Goal: Task Accomplishment & Management: Complete application form

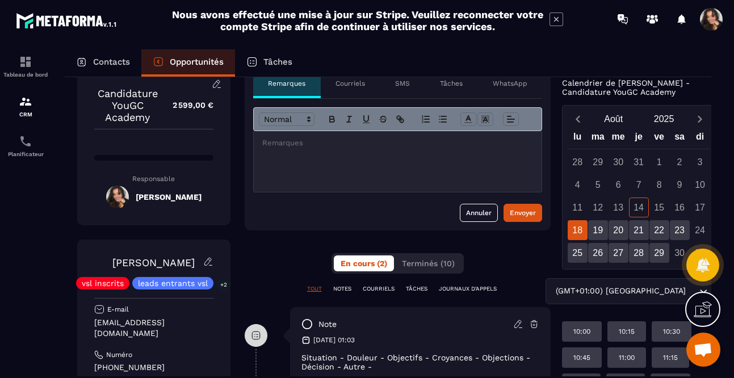
scroll to position [37, 5]
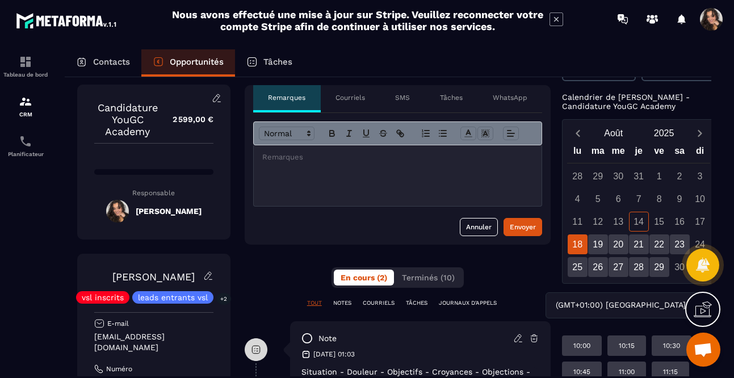
click at [354, 162] on p at bounding box center [397, 157] width 271 height 10
click at [532, 231] on div "Envoyer" at bounding box center [523, 226] width 26 height 11
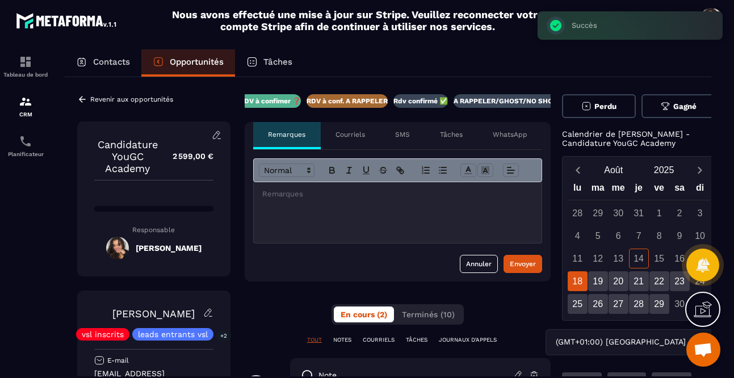
scroll to position [0, 193]
click at [508, 99] on p "A RAPPELER/GHOST/NO SHOW✖️" at bounding box center [490, 101] width 115 height 9
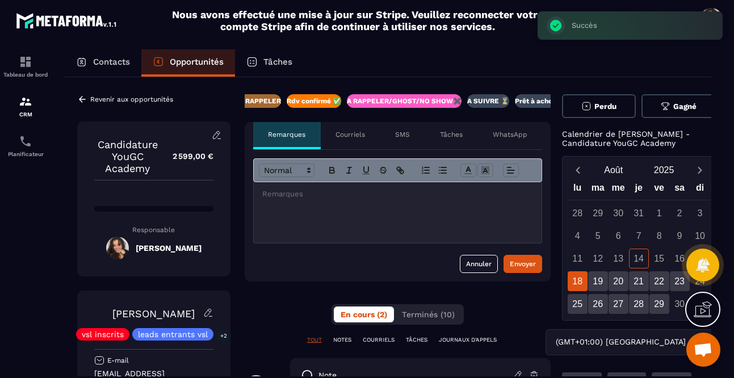
scroll to position [0, 280]
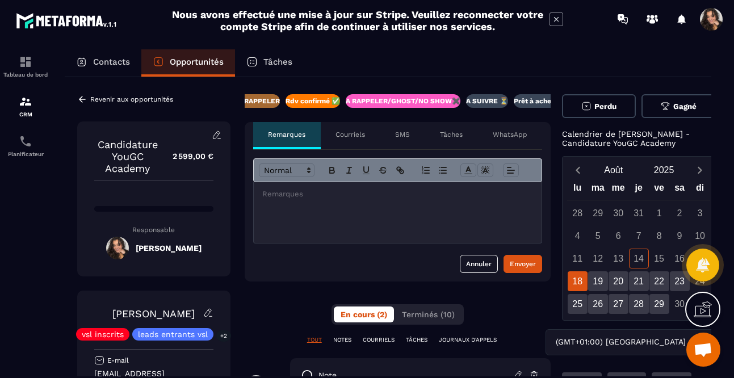
click at [158, 59] on icon at bounding box center [158, 61] width 11 height 11
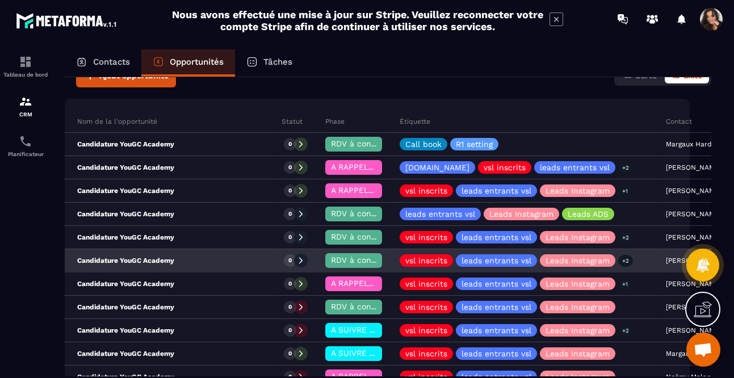
scroll to position [0, 11]
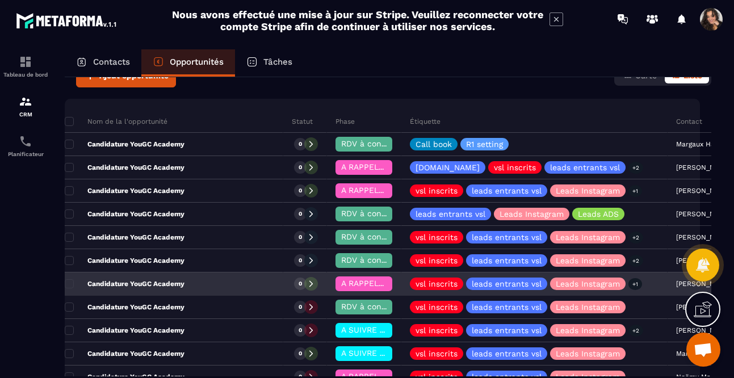
click at [192, 287] on div "Candidature YouGC Academy" at bounding box center [174, 284] width 219 height 23
